Goal: Task Accomplishment & Management: Manage account settings

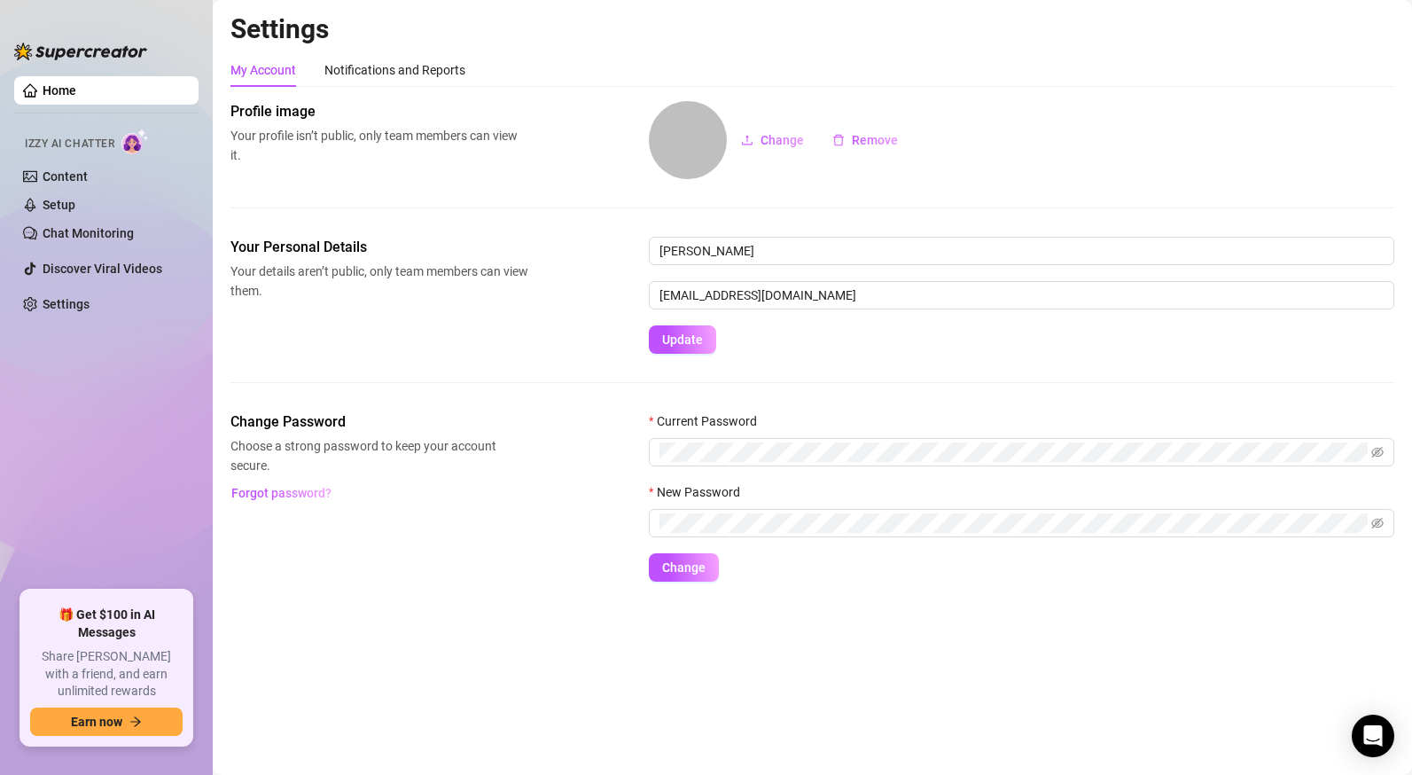
click at [365, 41] on h2 "Settings" at bounding box center [813, 29] width 1164 height 34
drag, startPoint x: 366, startPoint y: 43, endPoint x: 364, endPoint y: 60, distance: 17.8
click at [365, 61] on div "Settings My Account Notifications and Reports Profile image Your profile isn’t …" at bounding box center [813, 307] width 1164 height 590
click at [364, 60] on div "Notifications and Reports" at bounding box center [394, 70] width 141 height 20
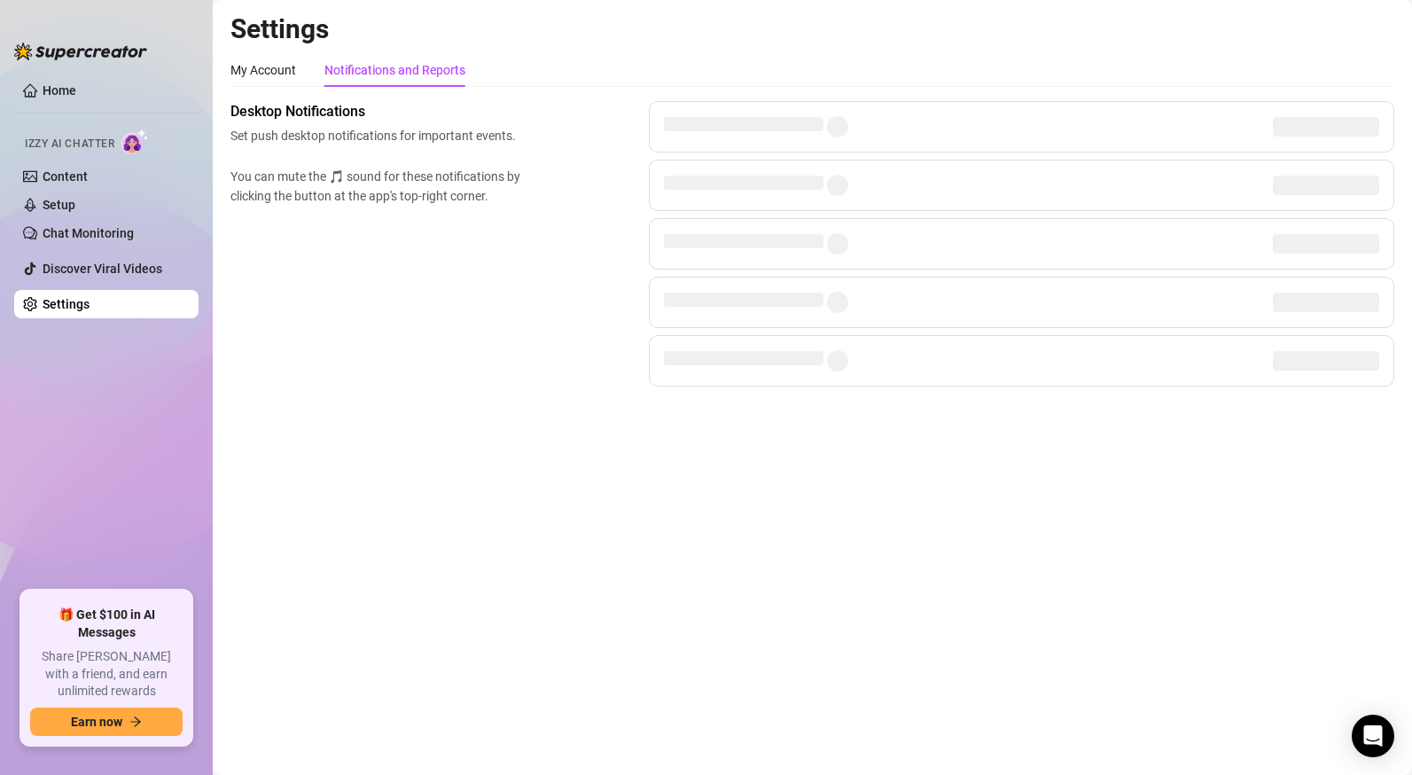
click at [367, 66] on div "Notifications and Reports" at bounding box center [394, 70] width 141 height 20
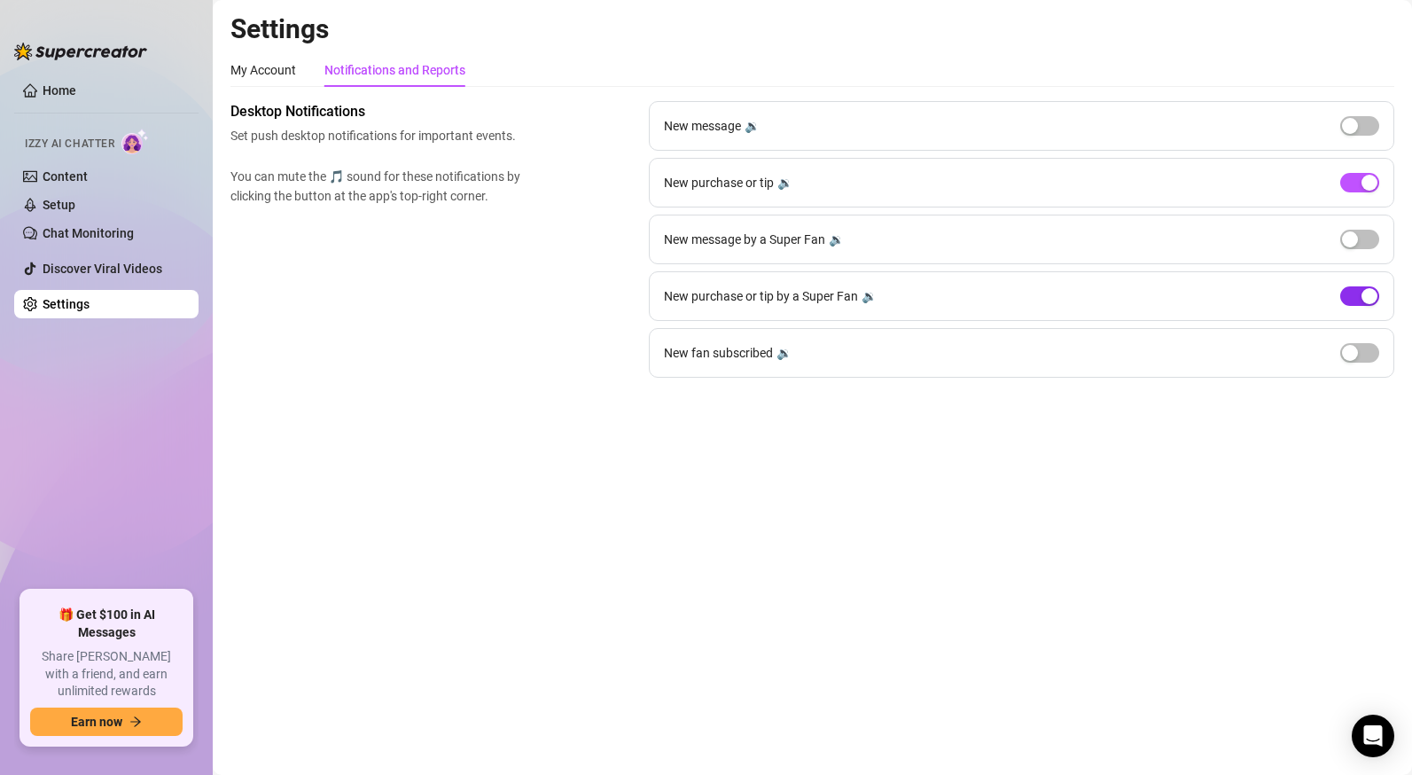
click at [1367, 305] on span "button" at bounding box center [1360, 296] width 39 height 20
click at [1356, 247] on span "button" at bounding box center [1360, 240] width 39 height 20
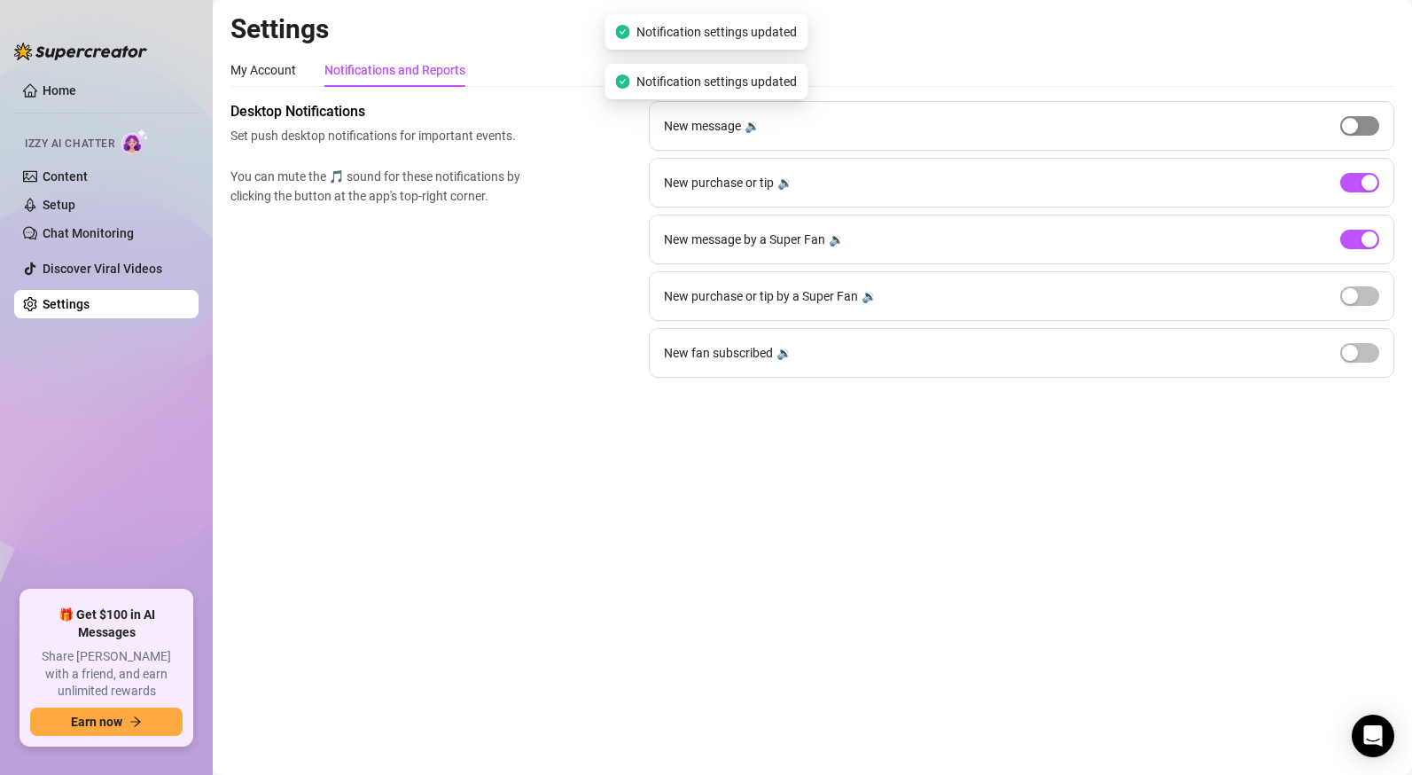
click at [1364, 130] on span "button" at bounding box center [1360, 126] width 39 height 20
click at [1366, 239] on div "button" at bounding box center [1370, 239] width 16 height 16
click at [1367, 239] on span "button" at bounding box center [1360, 240] width 39 height 20
click at [1363, 290] on span "button" at bounding box center [1360, 296] width 39 height 20
click at [132, 274] on link "Discover Viral Videos" at bounding box center [103, 269] width 120 height 14
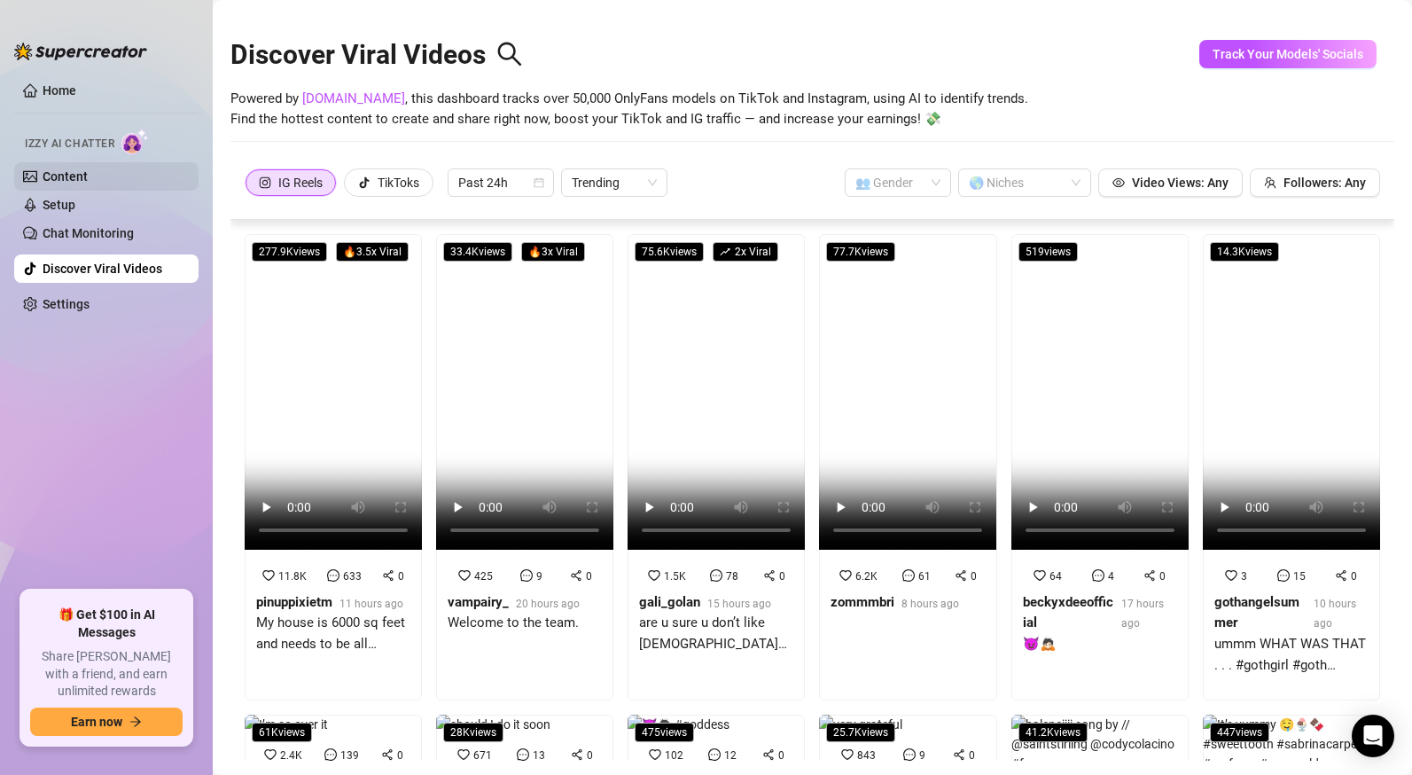
click at [88, 176] on link "Content" at bounding box center [65, 176] width 45 height 14
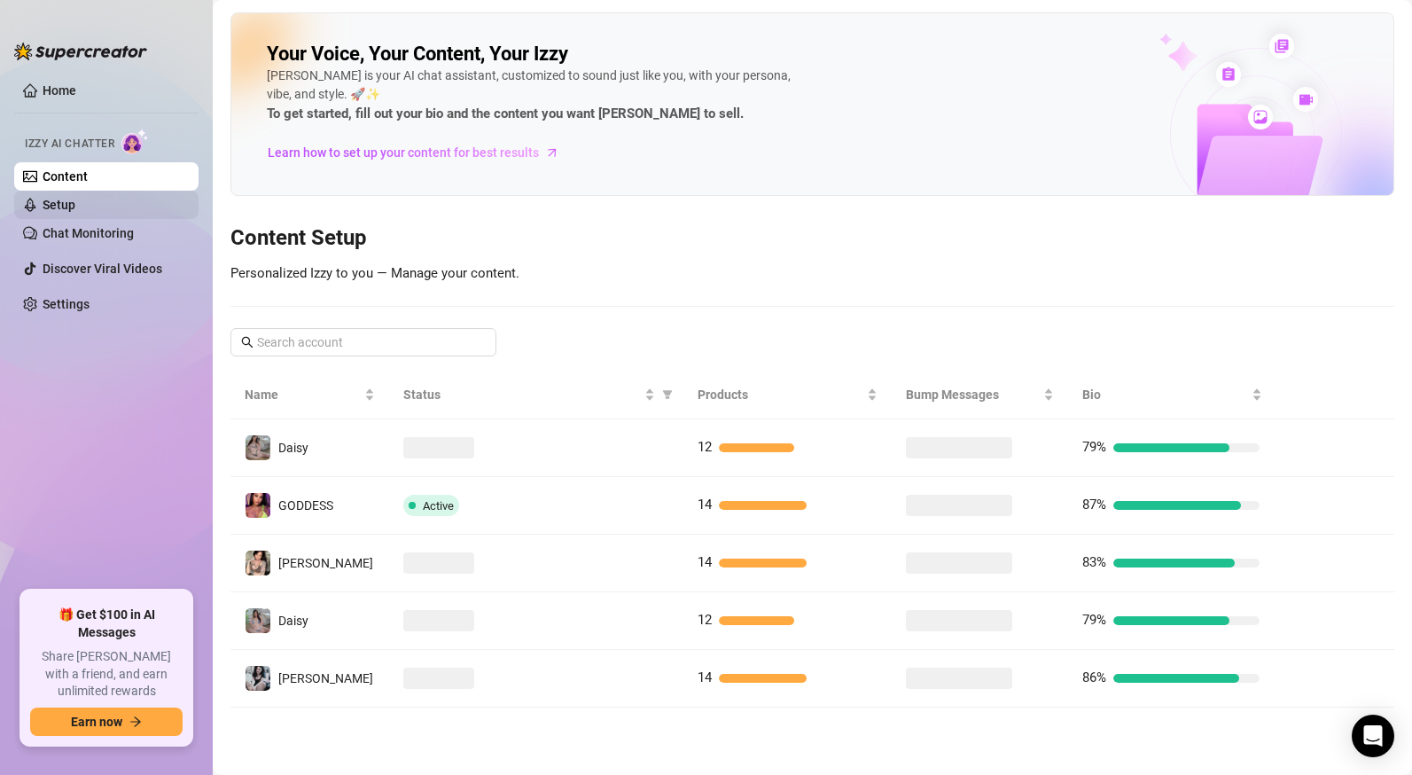
click at [75, 211] on link "Setup" at bounding box center [59, 205] width 33 height 14
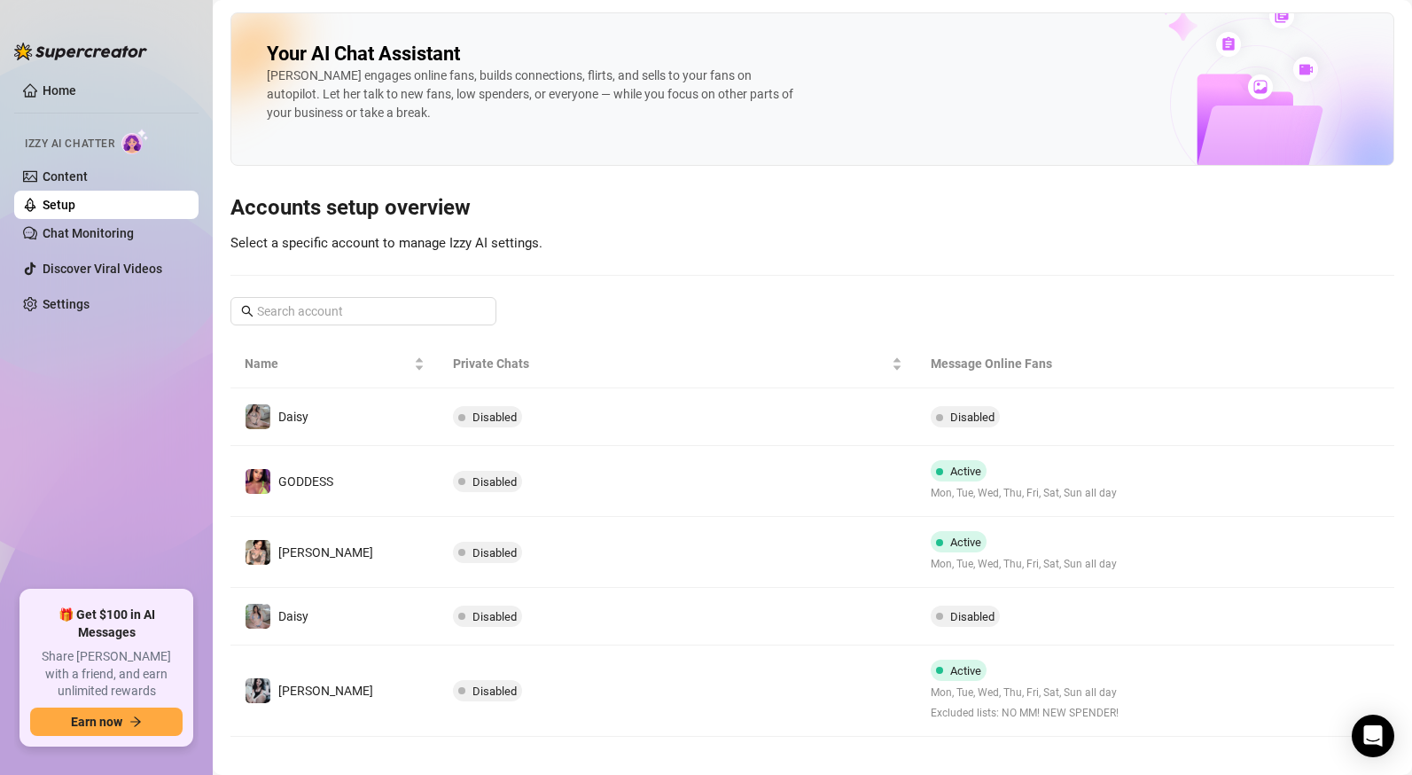
click at [102, 248] on ul "Home Izzy AI Chatter Content Setup Chat Monitoring Discover Viral Videos Settin…" at bounding box center [106, 326] width 184 height 514
click at [100, 237] on link "Chat Monitoring" at bounding box center [88, 233] width 91 height 14
